Goal: Find specific page/section: Find specific page/section

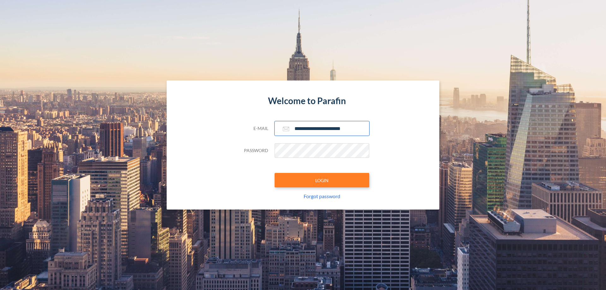
type input "**********"
click at [322, 180] on button "LOGIN" at bounding box center [321, 180] width 95 height 15
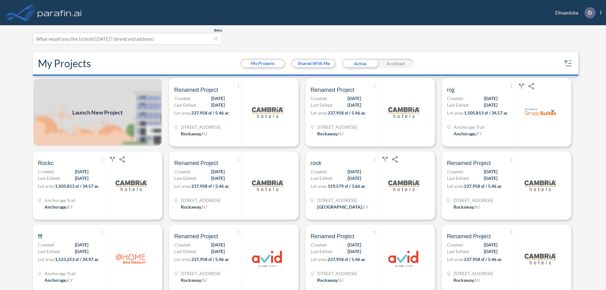
scroll to position [2, 0]
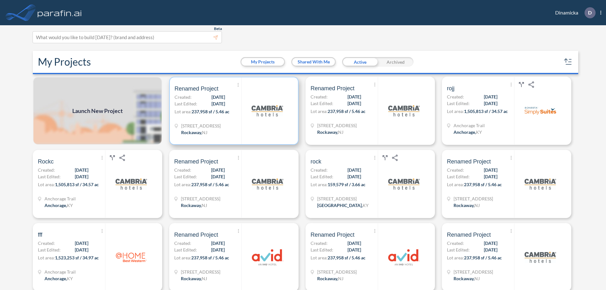
click at [232, 111] on p "Lot area: 237,958 sf / 5.46 ac" at bounding box center [207, 112] width 67 height 9
